Goal: Task Accomplishment & Management: Use online tool/utility

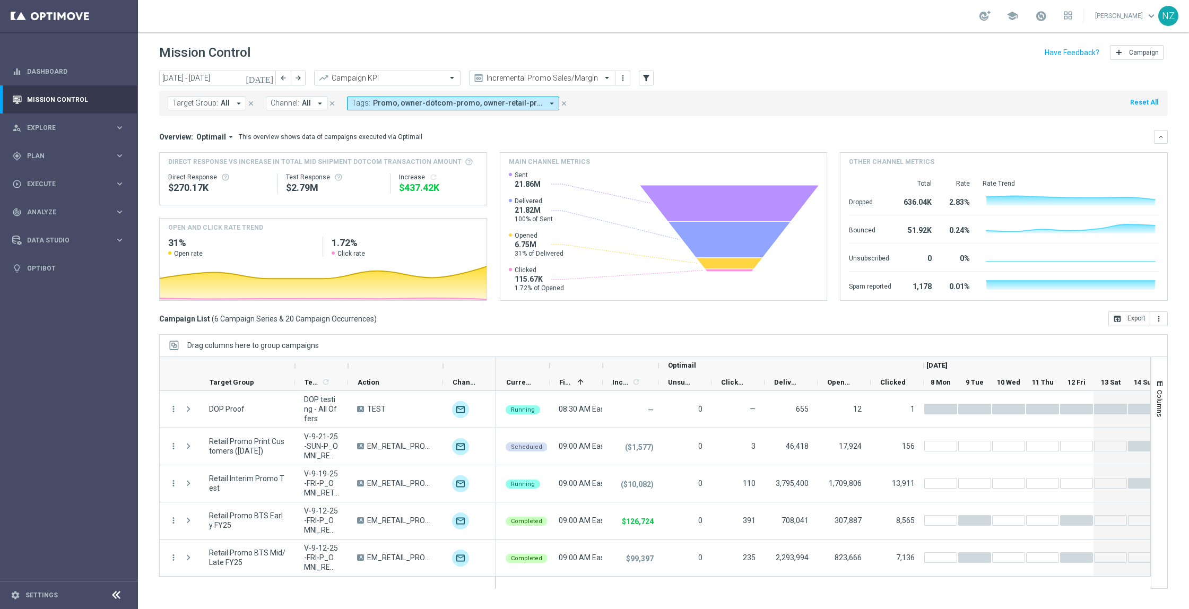
scroll to position [38, 0]
